Goal: Task Accomplishment & Management: Use online tool/utility

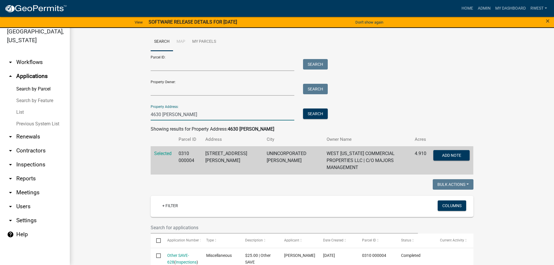
drag, startPoint x: 191, startPoint y: 115, endPoint x: 22, endPoint y: 113, distance: 168.5
click at [22, 113] on div "[GEOGRAPHIC_DATA], [US_STATE] arrow_drop_down Workflows List arrow_drop_up Appl…" at bounding box center [277, 143] width 554 height 244
type input "[STREET_ADDRESS]"
click at [316, 114] on button "Search" at bounding box center [315, 114] width 25 height 10
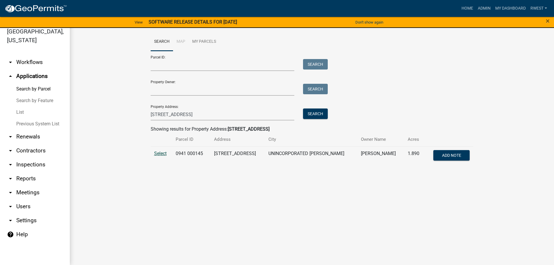
click at [157, 154] on span "Select" at bounding box center [160, 154] width 13 height 6
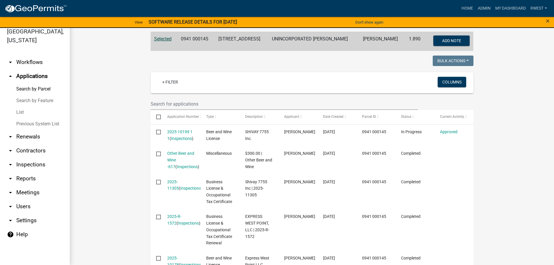
scroll to position [116, 0]
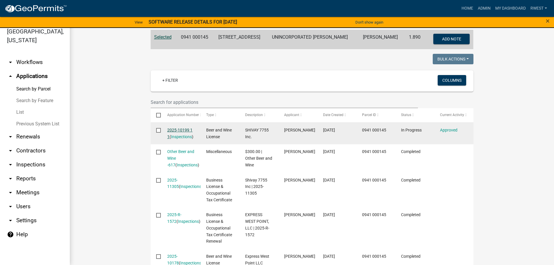
click at [184, 131] on link "2025-10199 1 1" at bounding box center [179, 133] width 25 height 11
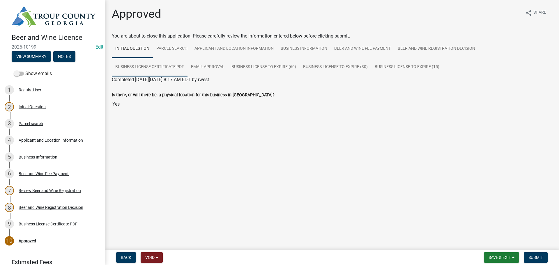
click at [170, 65] on link "Business License Certificate PDF" at bounding box center [150, 67] width 76 height 19
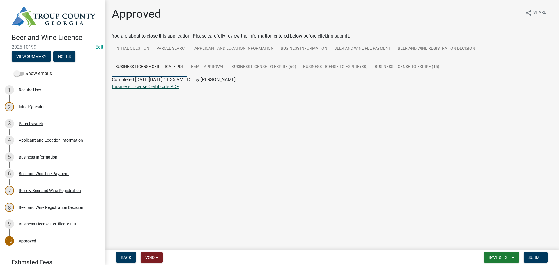
click at [145, 86] on link "Business License Certificate PDF" at bounding box center [145, 87] width 67 height 6
